Goal: Transaction & Acquisition: Purchase product/service

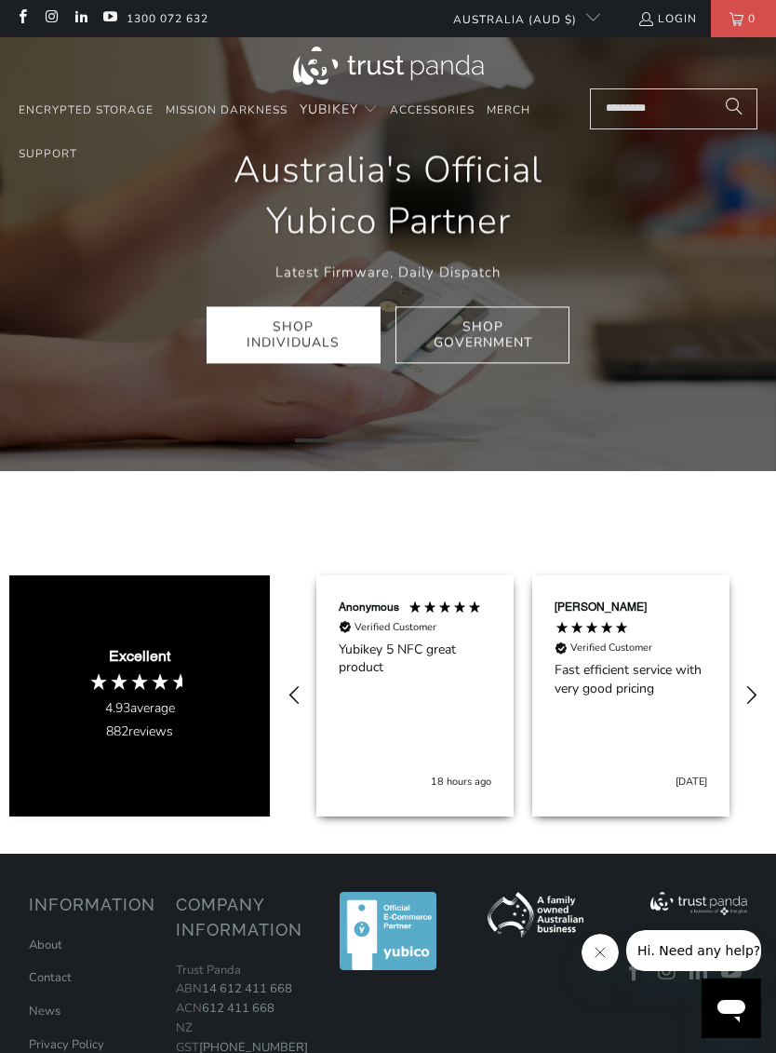
click at [298, 336] on link "Shop Individuals" at bounding box center [294, 335] width 174 height 58
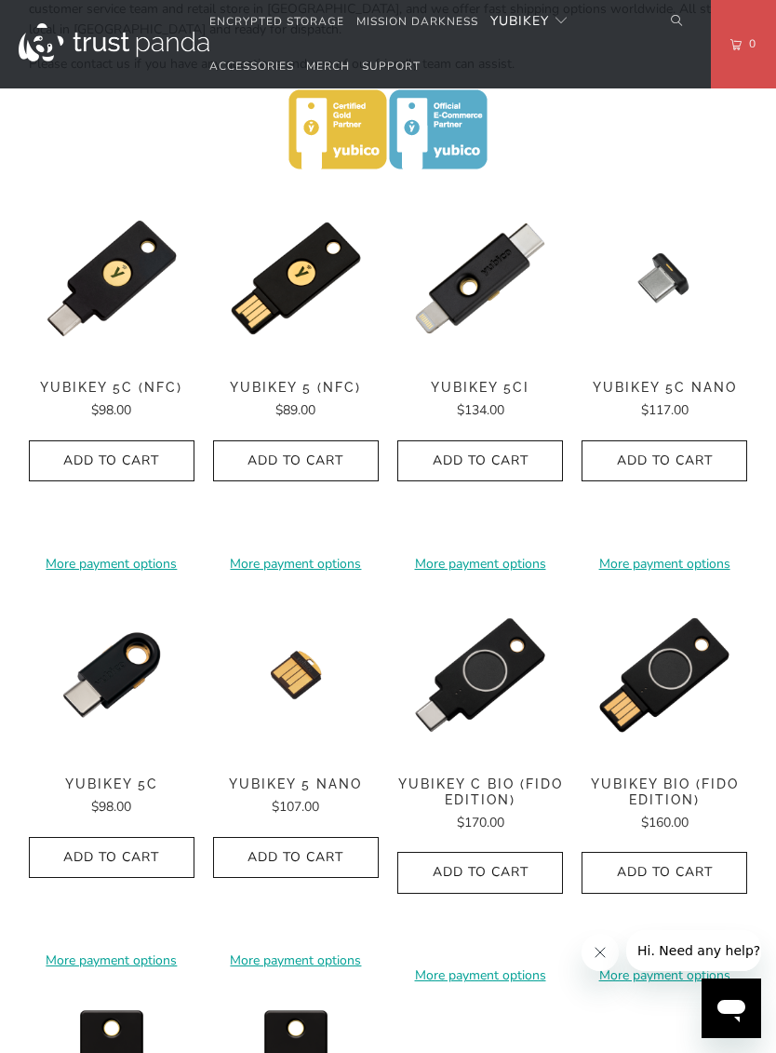
scroll to position [914, 0]
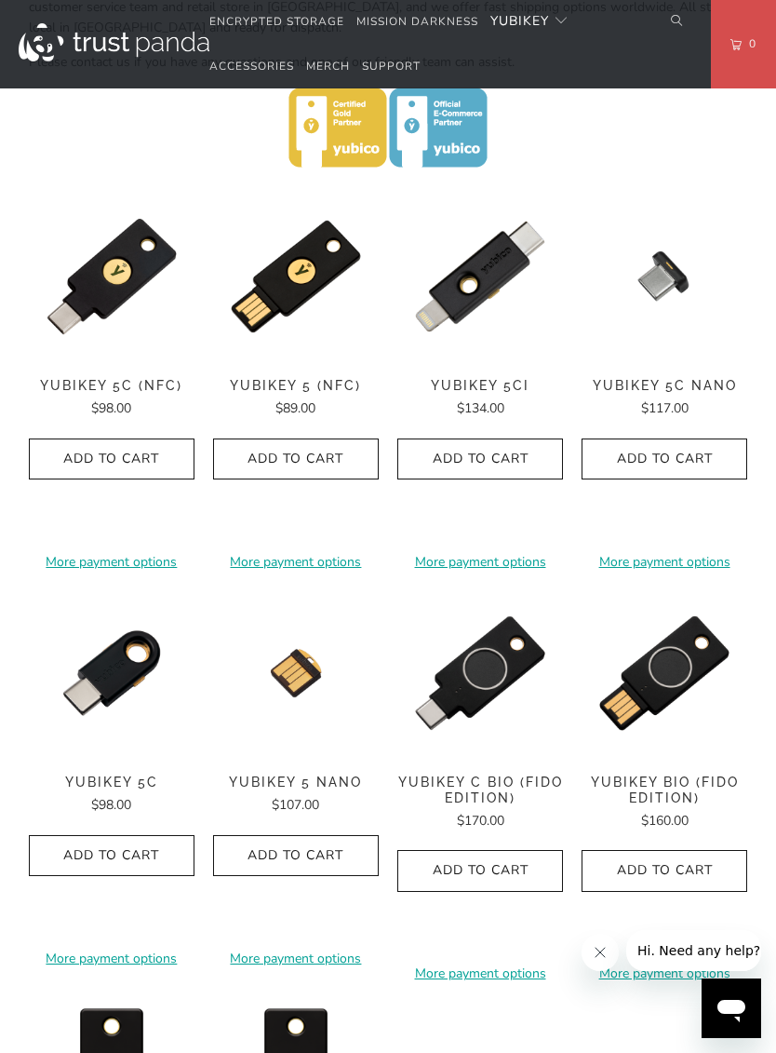
click at [103, 359] on img at bounding box center [112, 359] width 166 height 0
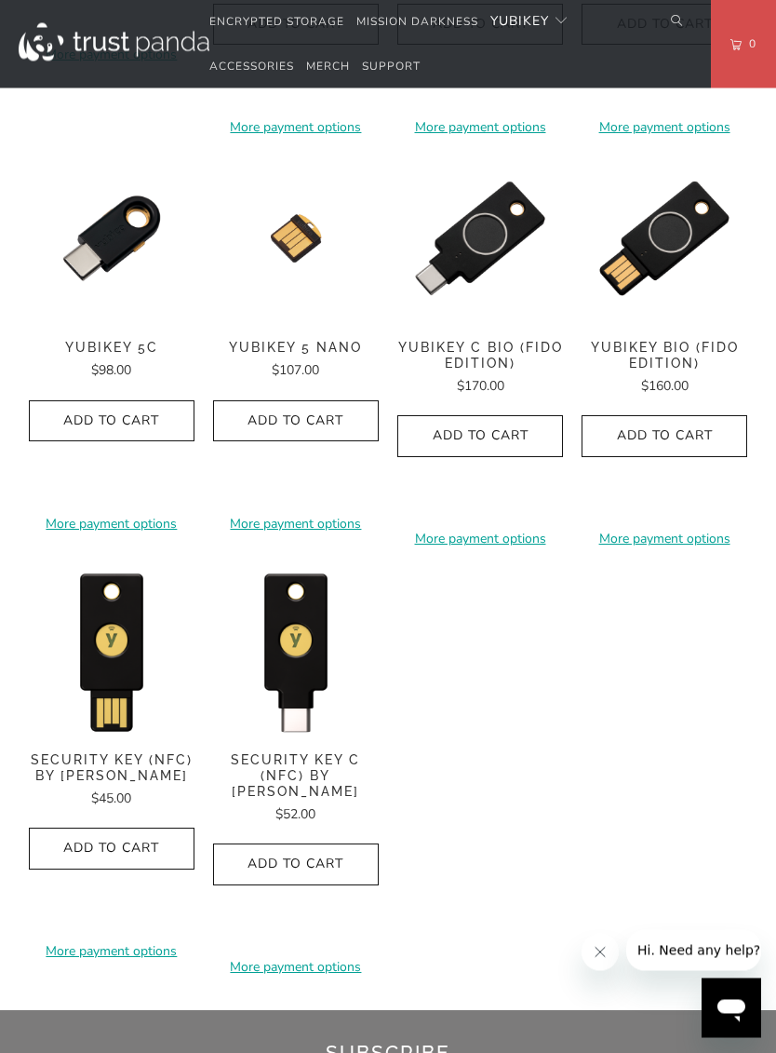
scroll to position [1349, 0]
click at [292, 648] on img at bounding box center [296, 651] width 166 height 166
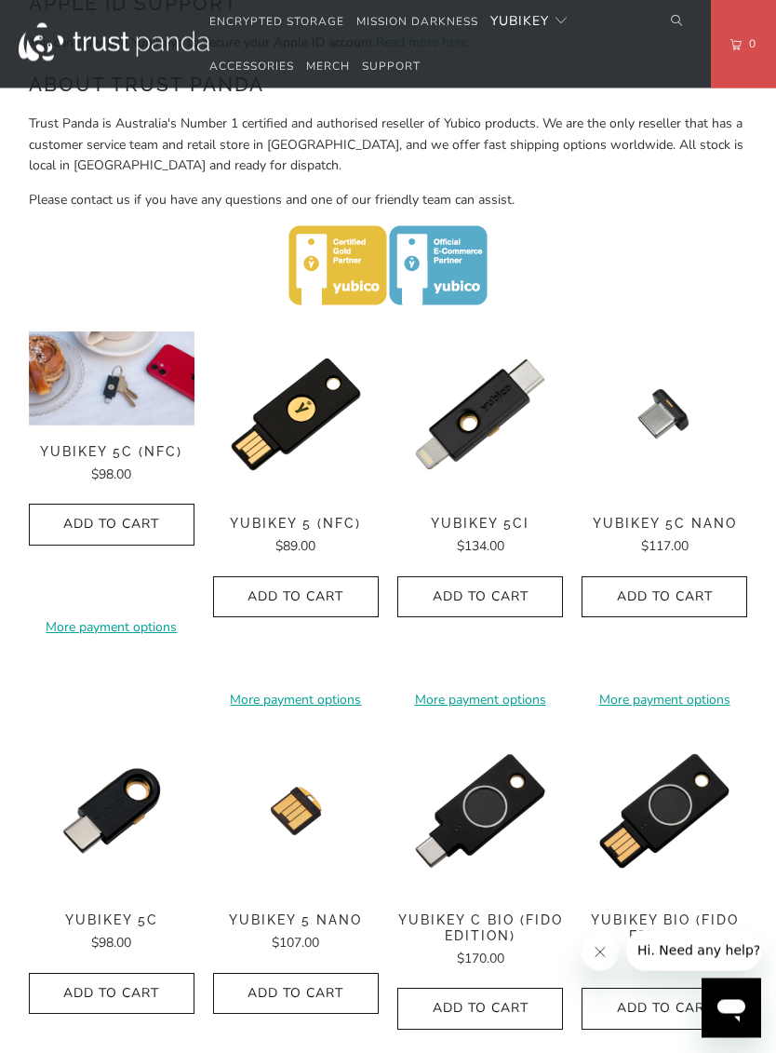
scroll to position [760, 0]
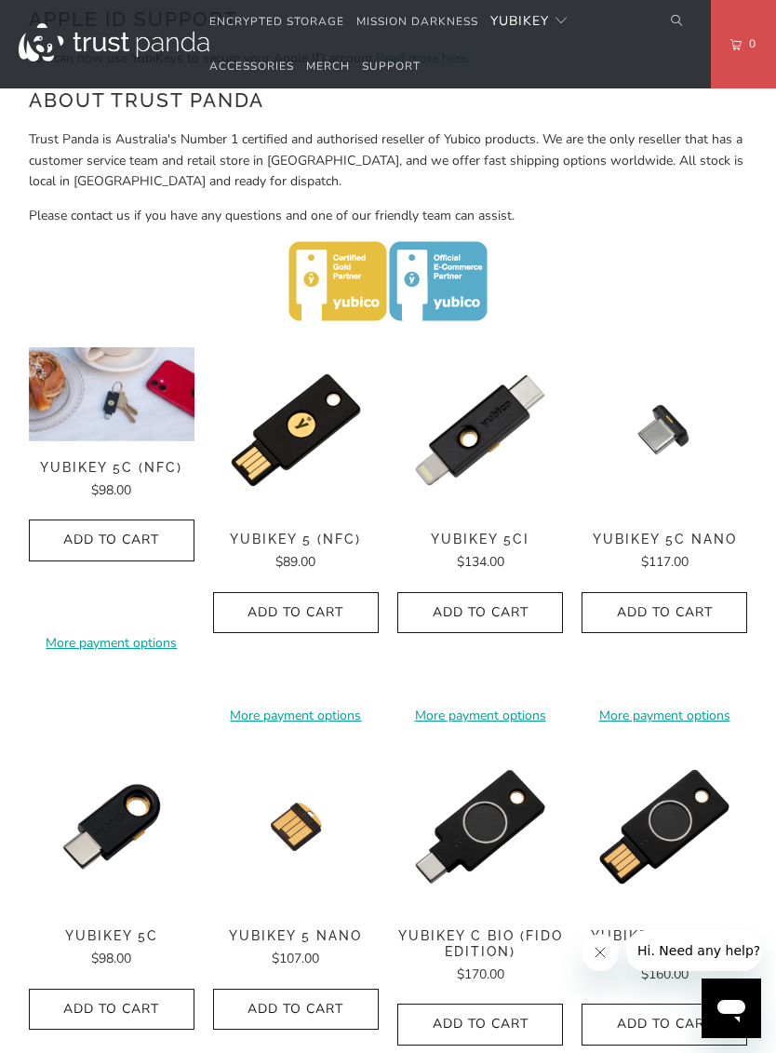
click at [132, 347] on img at bounding box center [112, 347] width 166 height 0
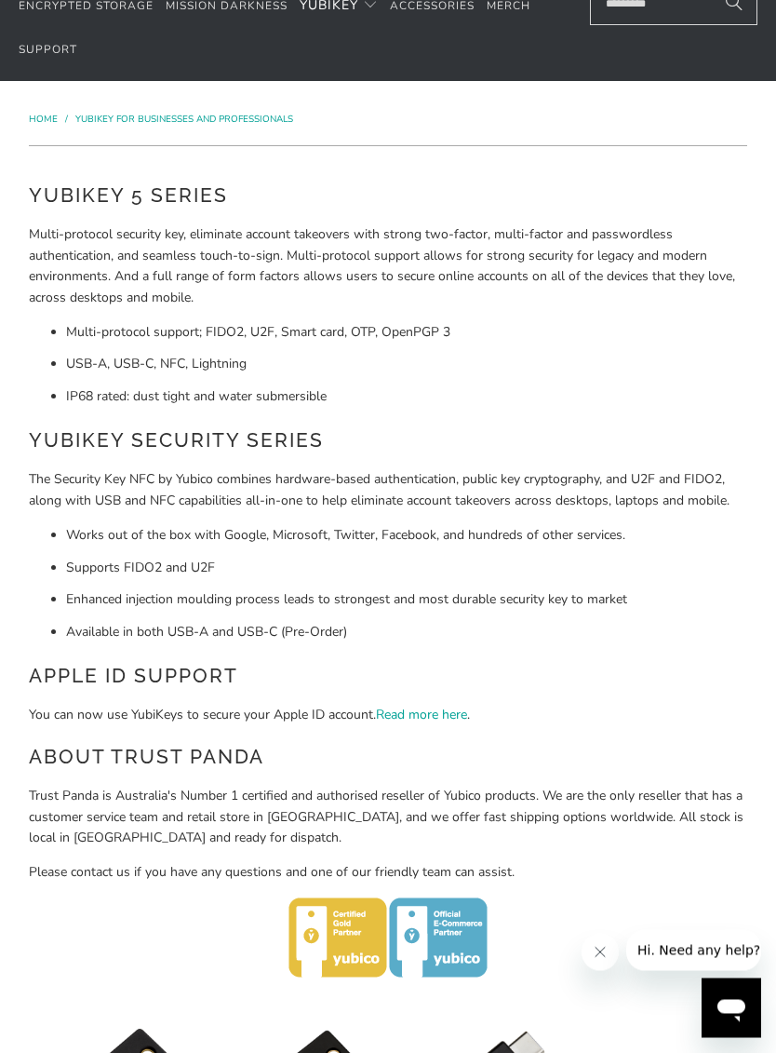
scroll to position [0, 0]
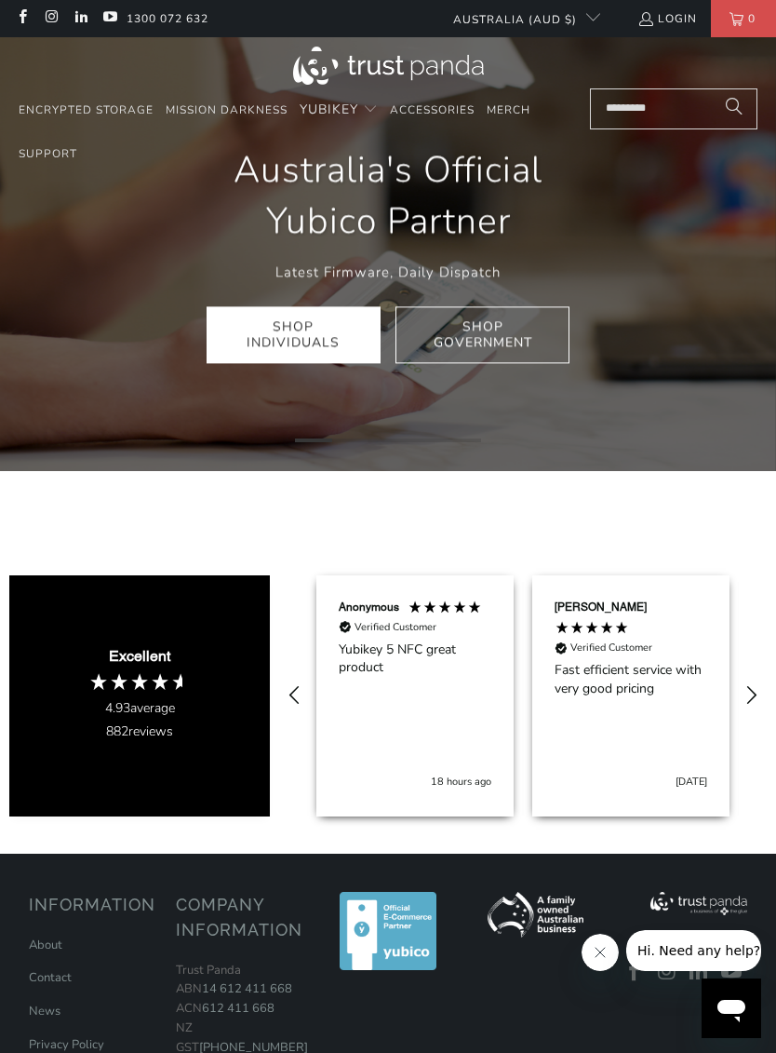
click at [310, 330] on link "Shop Individuals" at bounding box center [294, 335] width 174 height 58
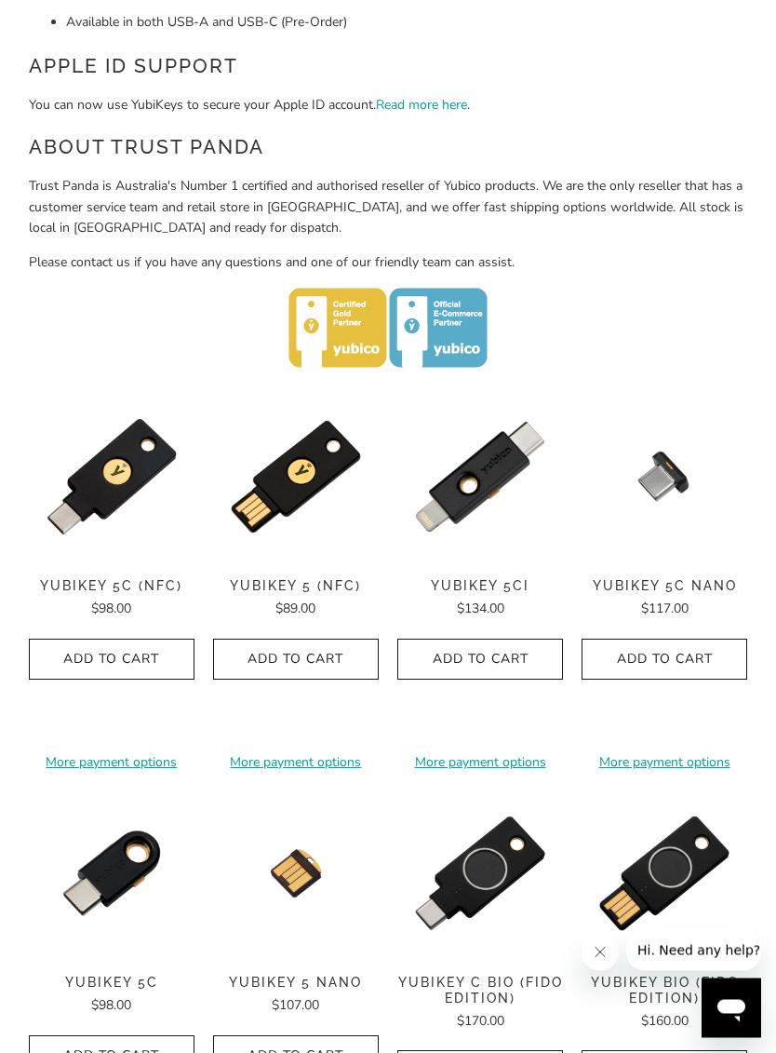
scroll to position [733, 0]
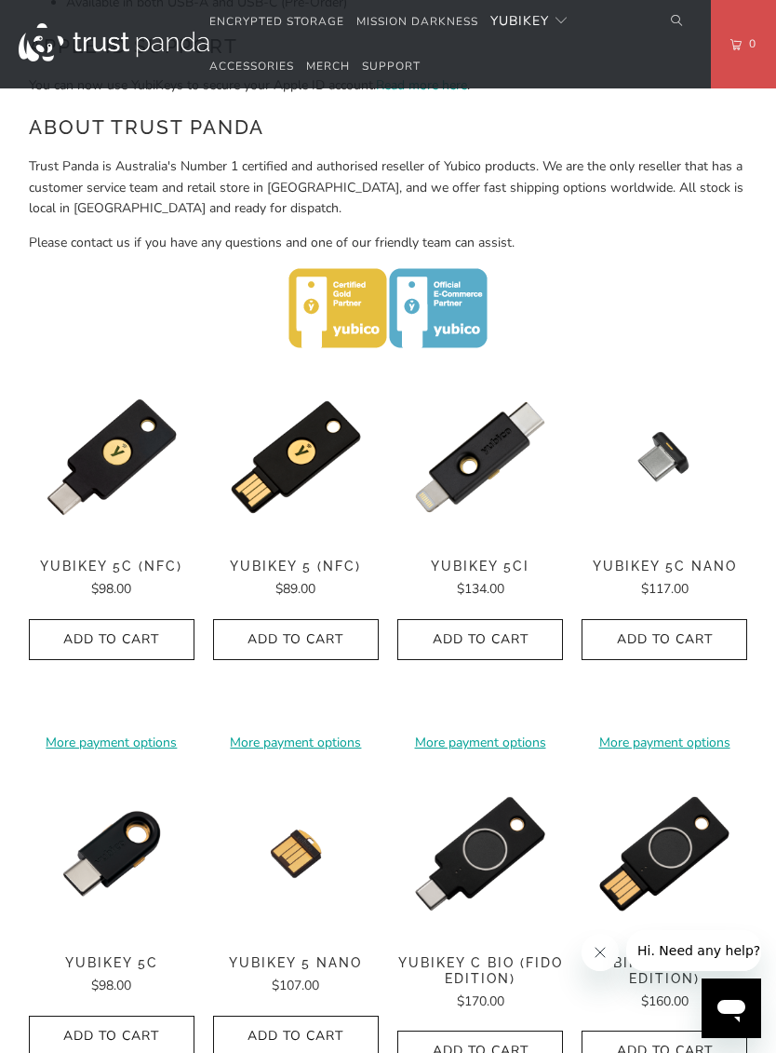
click at [117, 627] on icon "button" at bounding box center [112, 640] width 30 height 30
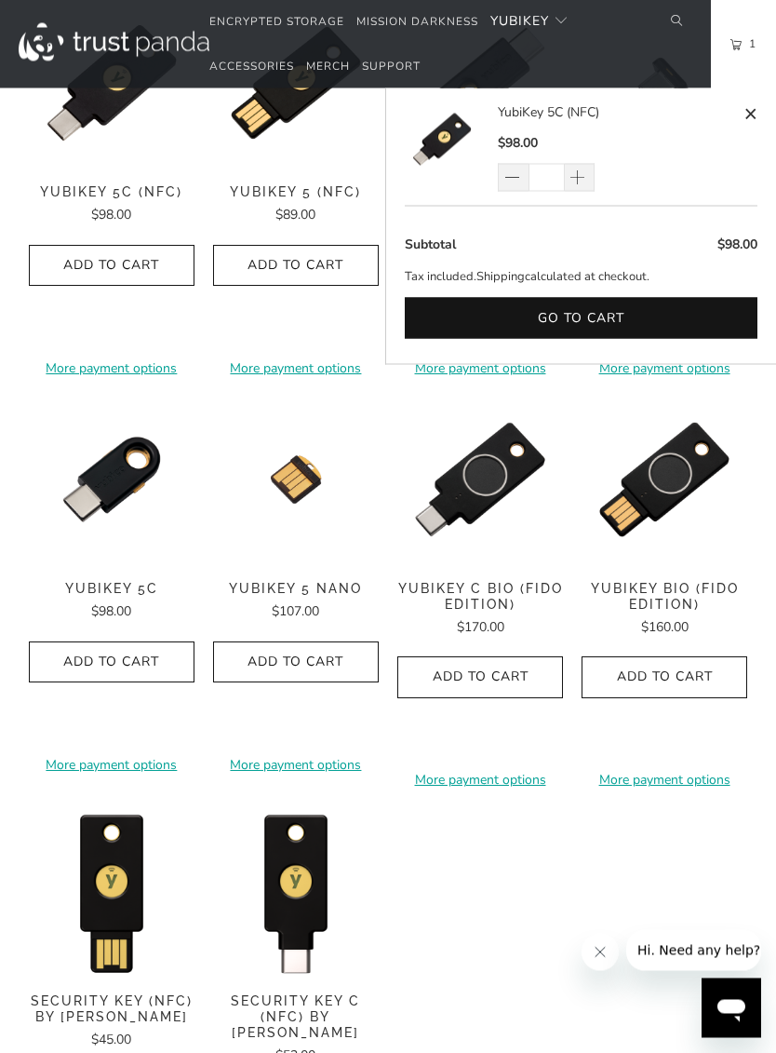
scroll to position [1108, 0]
click at [482, 562] on img at bounding box center [480, 562] width 166 height 0
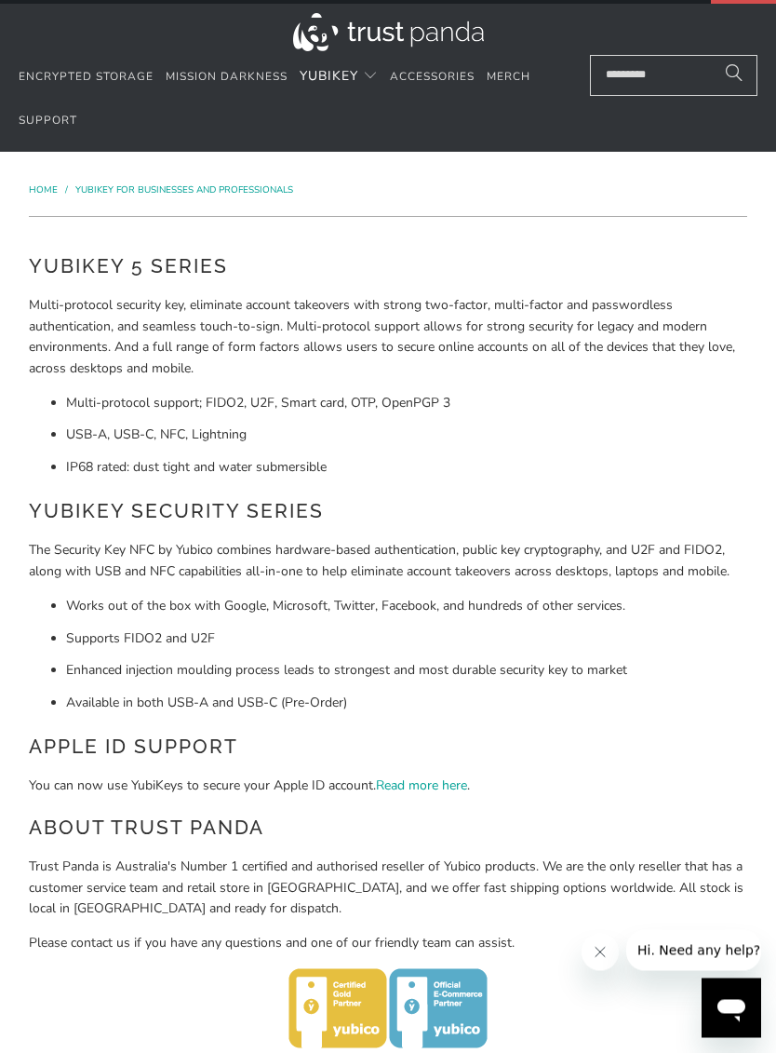
scroll to position [0, 0]
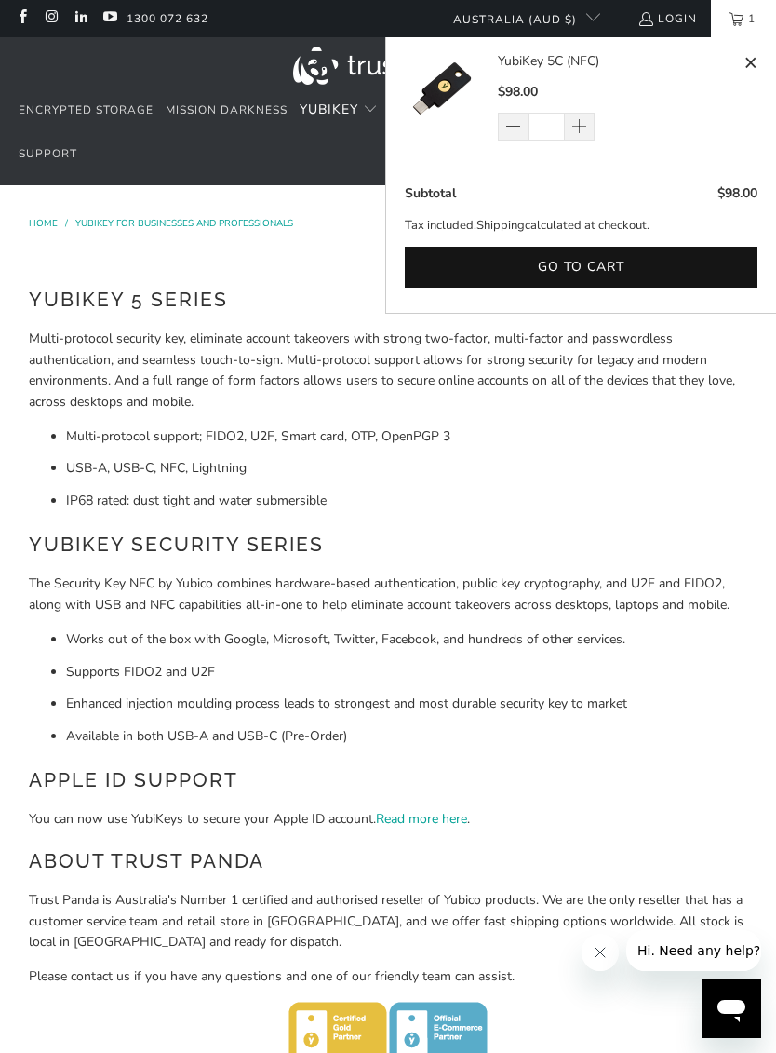
click at [591, 263] on button "Go to cart" at bounding box center [581, 268] width 353 height 42
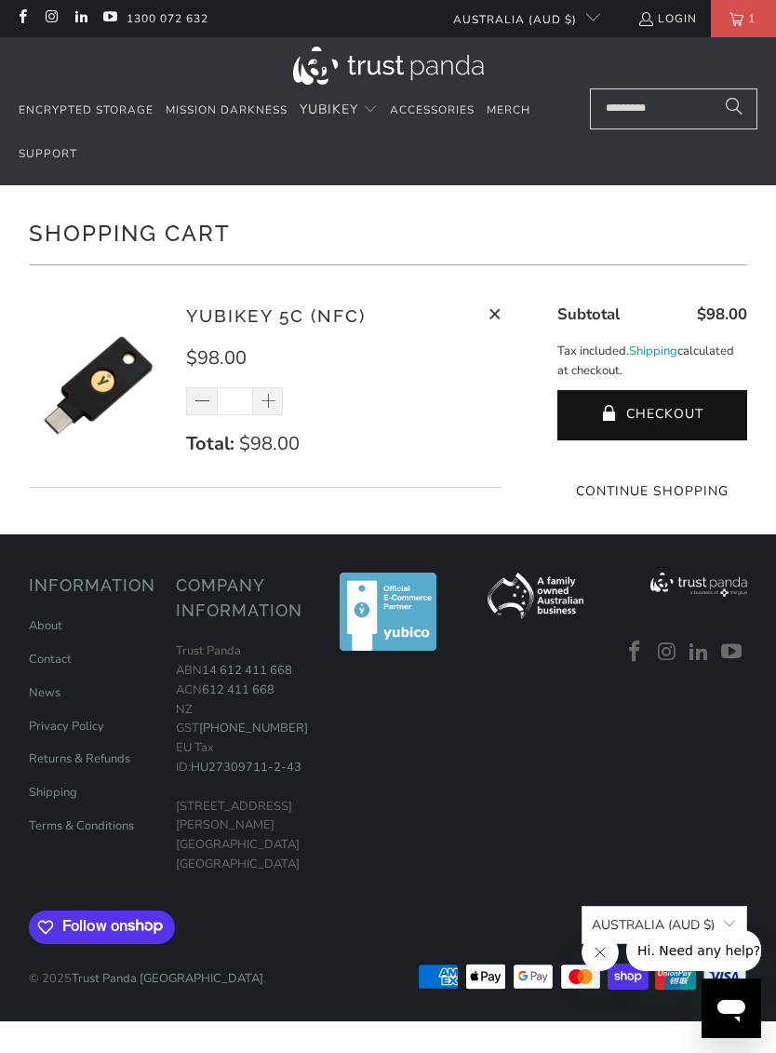
click at [654, 464] on shopify-apple-pay-button at bounding box center [653, 456] width 4 height 18
